Goal: Task Accomplishment & Management: Manage account settings

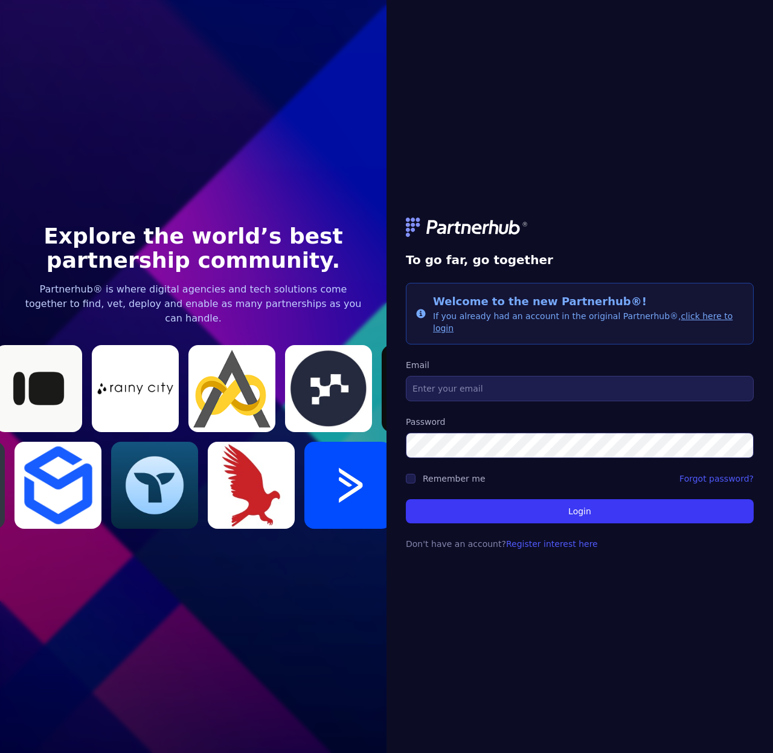
click at [535, 398] on form "To go far, go together Info Welcome to the new Partnerhub®! If you already had …" at bounding box center [580, 376] width 348 height 376
click at [534, 385] on input "Email" at bounding box center [580, 388] width 348 height 25
type input "[EMAIL_ADDRESS][DOMAIN_NAME]"
click at [411, 474] on input "Remember me" at bounding box center [411, 479] width 10 height 10
checkbox input "true"
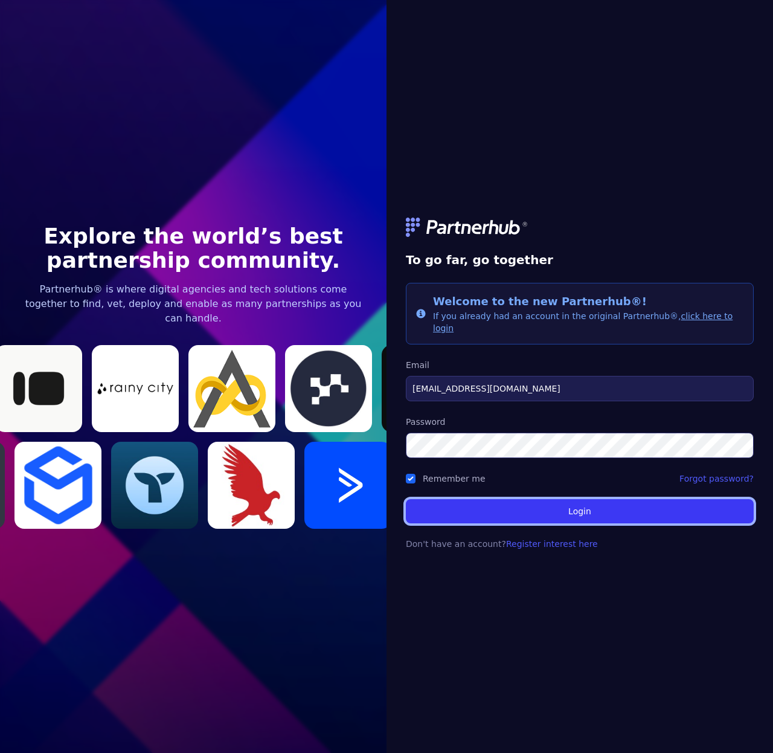
click at [550, 509] on button "Login" at bounding box center [580, 511] width 348 height 24
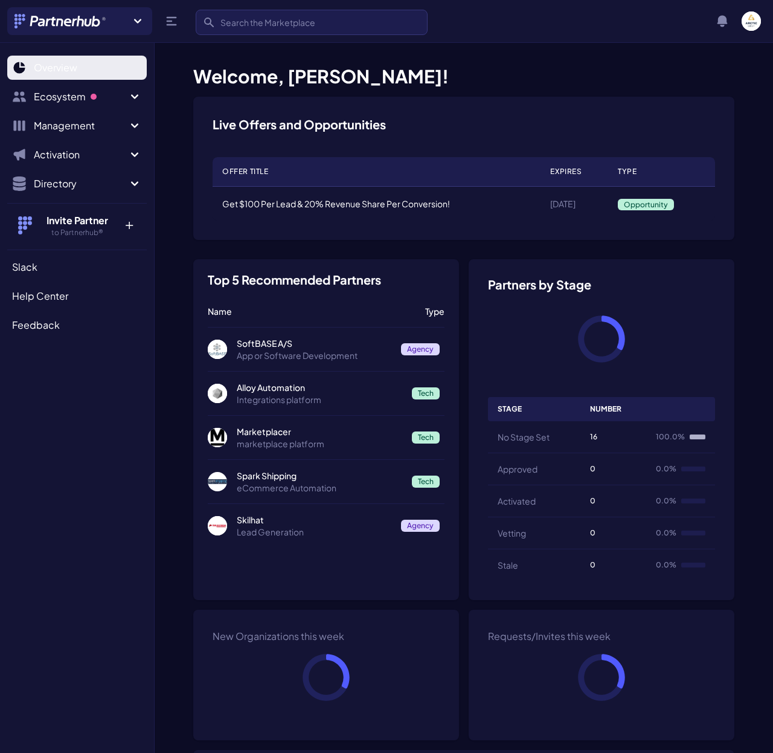
click at [57, 71] on span "Overview" at bounding box center [55, 67] width 43 height 14
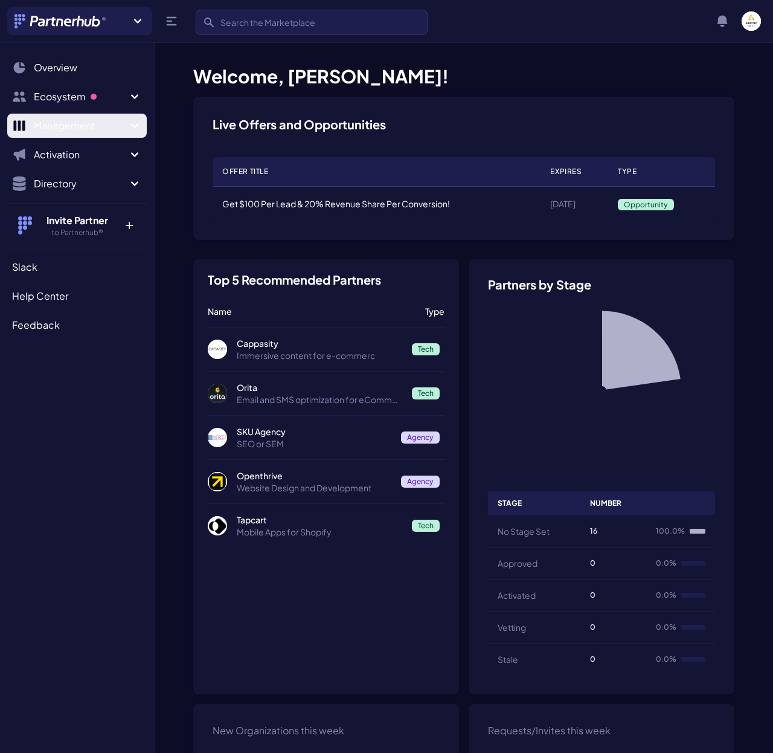
click at [96, 129] on span "Management" at bounding box center [81, 125] width 94 height 14
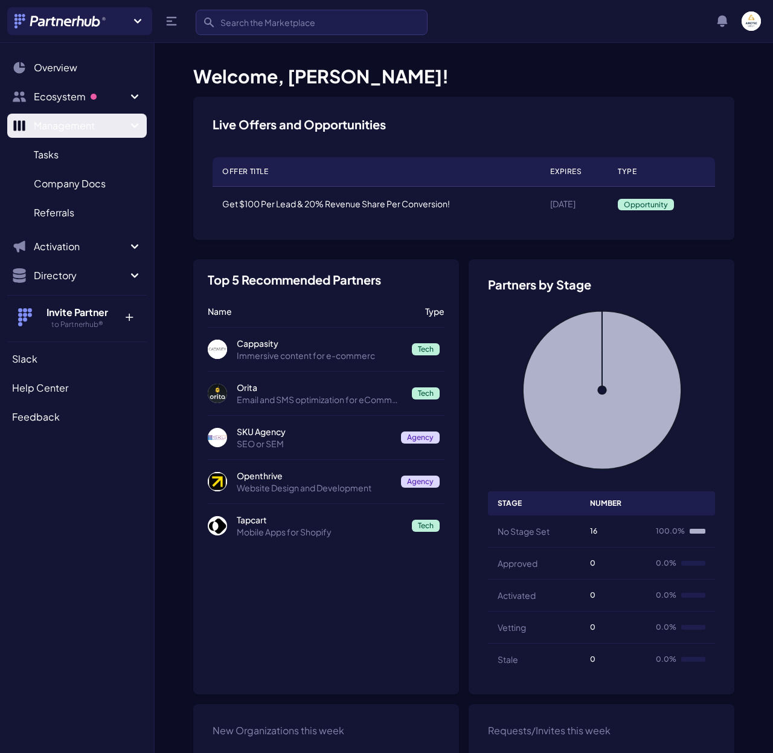
click at [96, 129] on span "Management" at bounding box center [81, 125] width 94 height 14
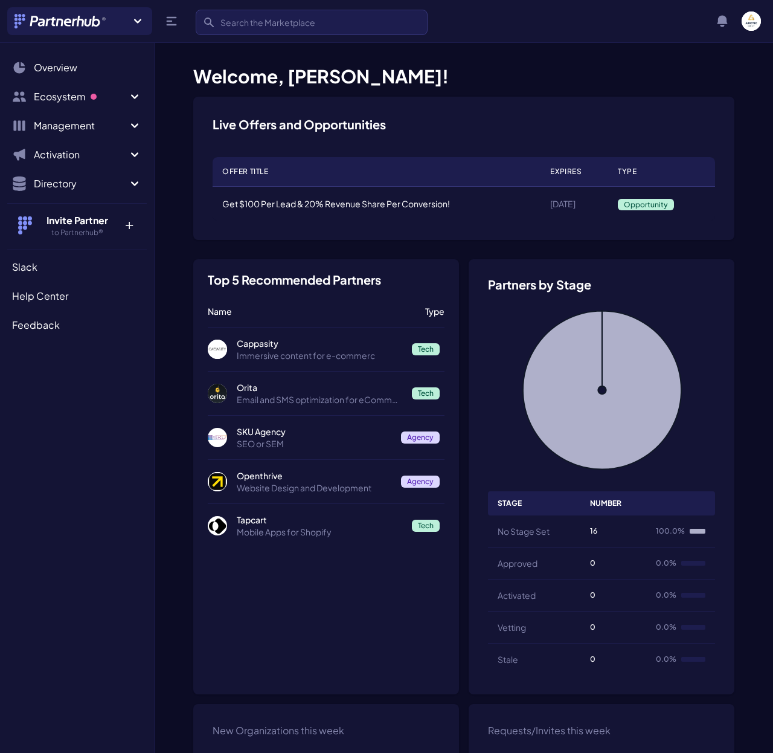
click at [83, 167] on ul "Search Overview Ecosystem Marketplace M My partners M New matches N 11 Manageme…" at bounding box center [77, 128] width 140 height 145
click at [89, 162] on button "Activation" at bounding box center [77, 155] width 140 height 24
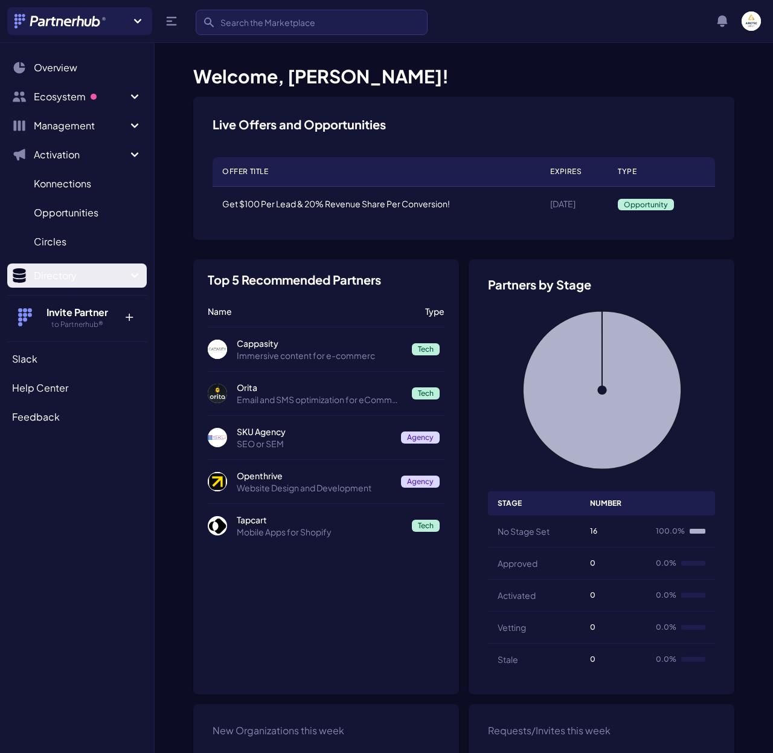
click at [88, 278] on span "Directory" at bounding box center [81, 275] width 94 height 14
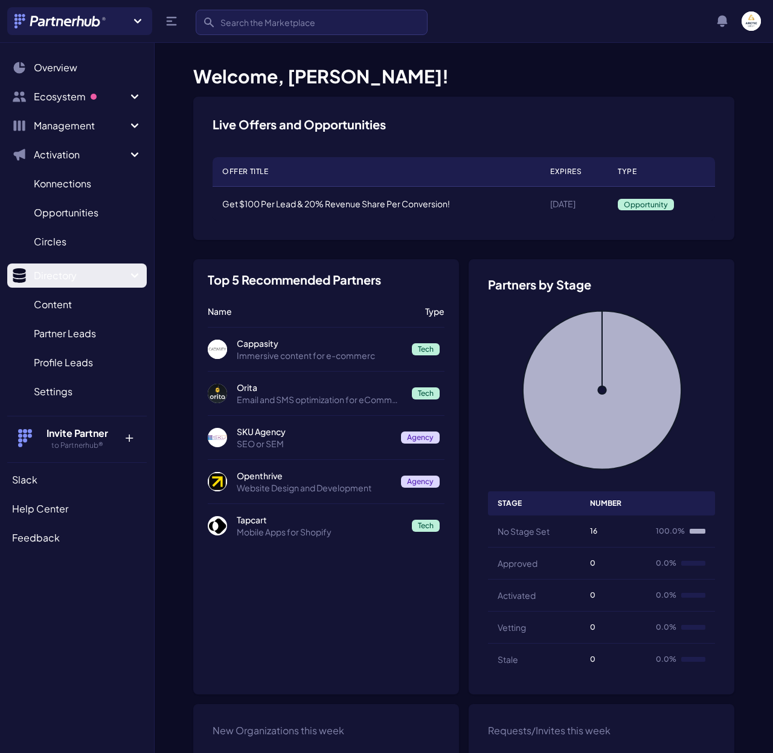
click at [88, 276] on span "Directory" at bounding box center [81, 275] width 94 height 14
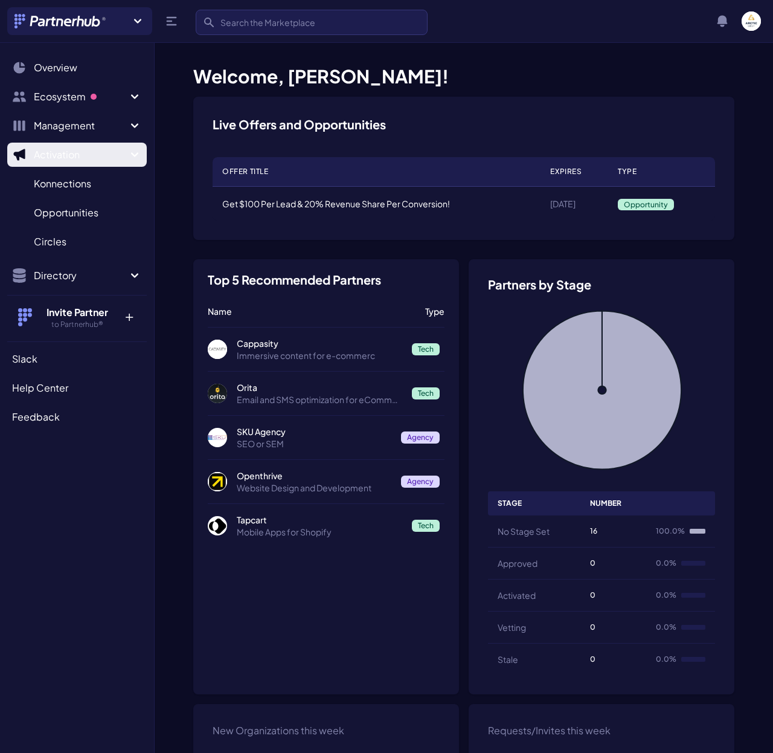
click at [76, 148] on span "Activation" at bounding box center [81, 154] width 94 height 14
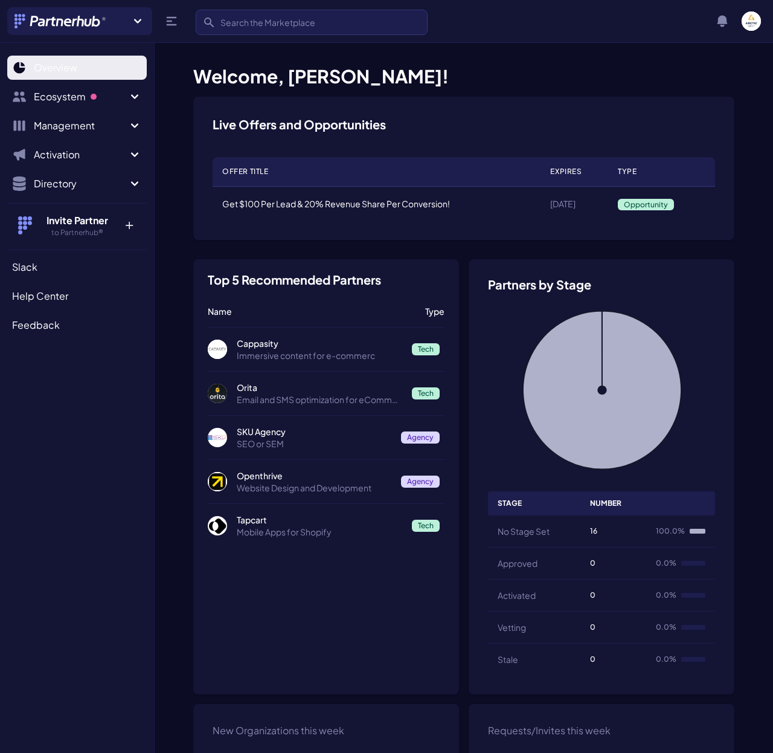
click at [100, 62] on link "Overview" at bounding box center [77, 68] width 140 height 24
